Goal: Information Seeking & Learning: Learn about a topic

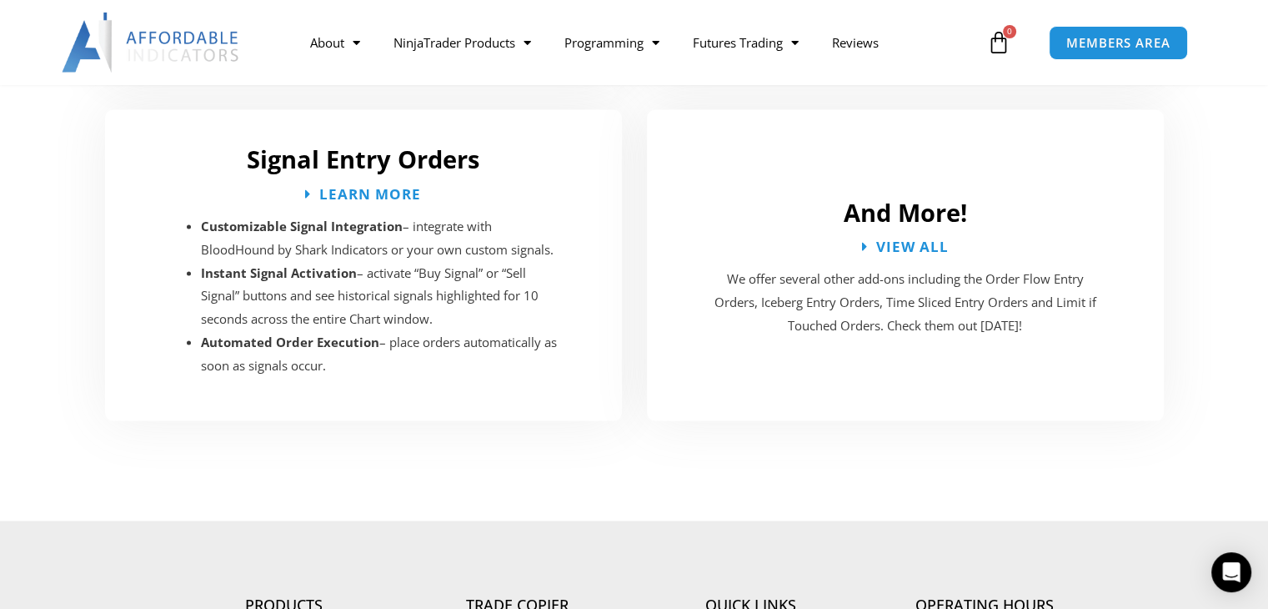
scroll to position [3174, 0]
click at [399, 144] on h2 "Signal Entry Orders" at bounding box center [364, 160] width 484 height 32
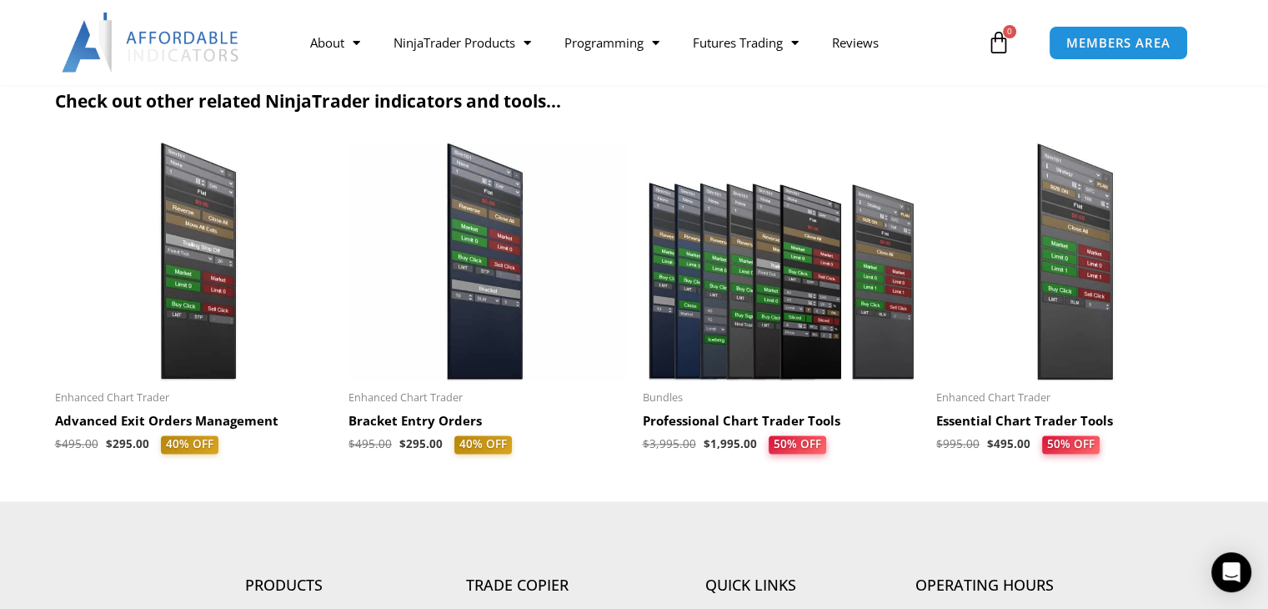
scroll to position [2350, 0]
